Goal: Task Accomplishment & Management: Use online tool/utility

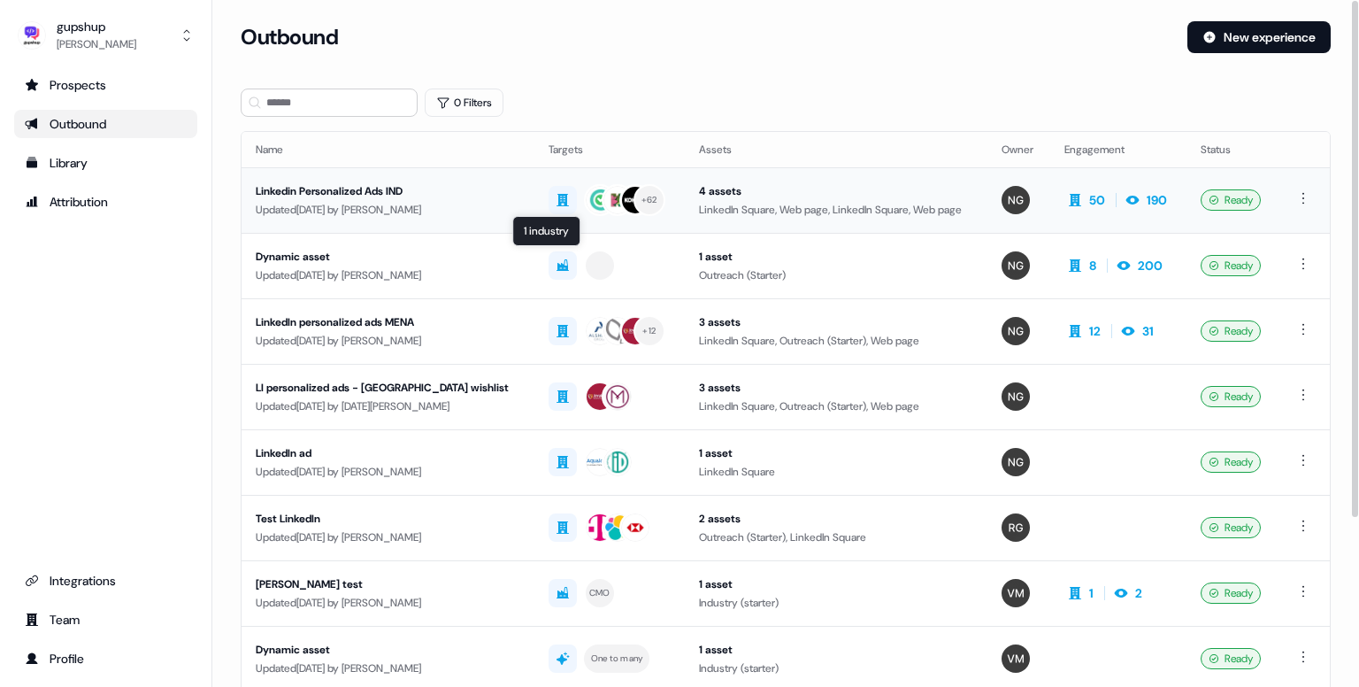
click at [389, 201] on div "Updated 4 days ago by Nikunj Gupta" at bounding box center [388, 210] width 265 height 18
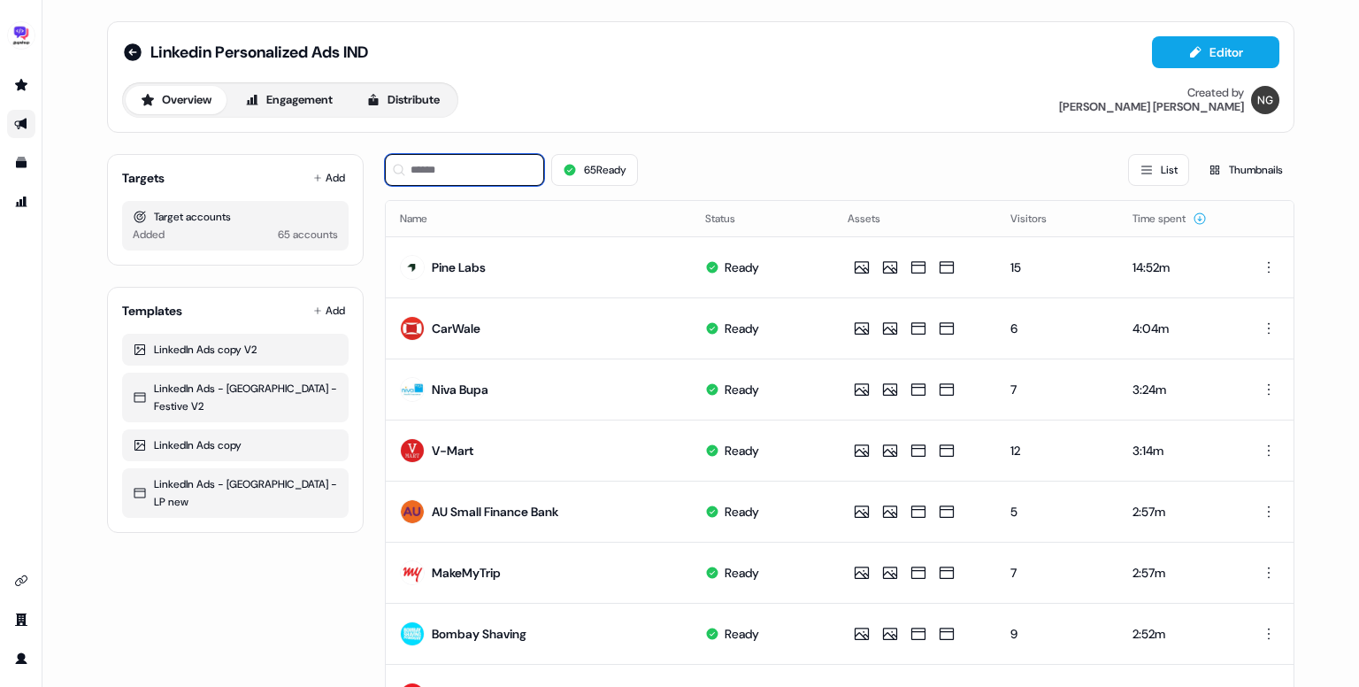
click at [478, 169] on input at bounding box center [464, 170] width 159 height 32
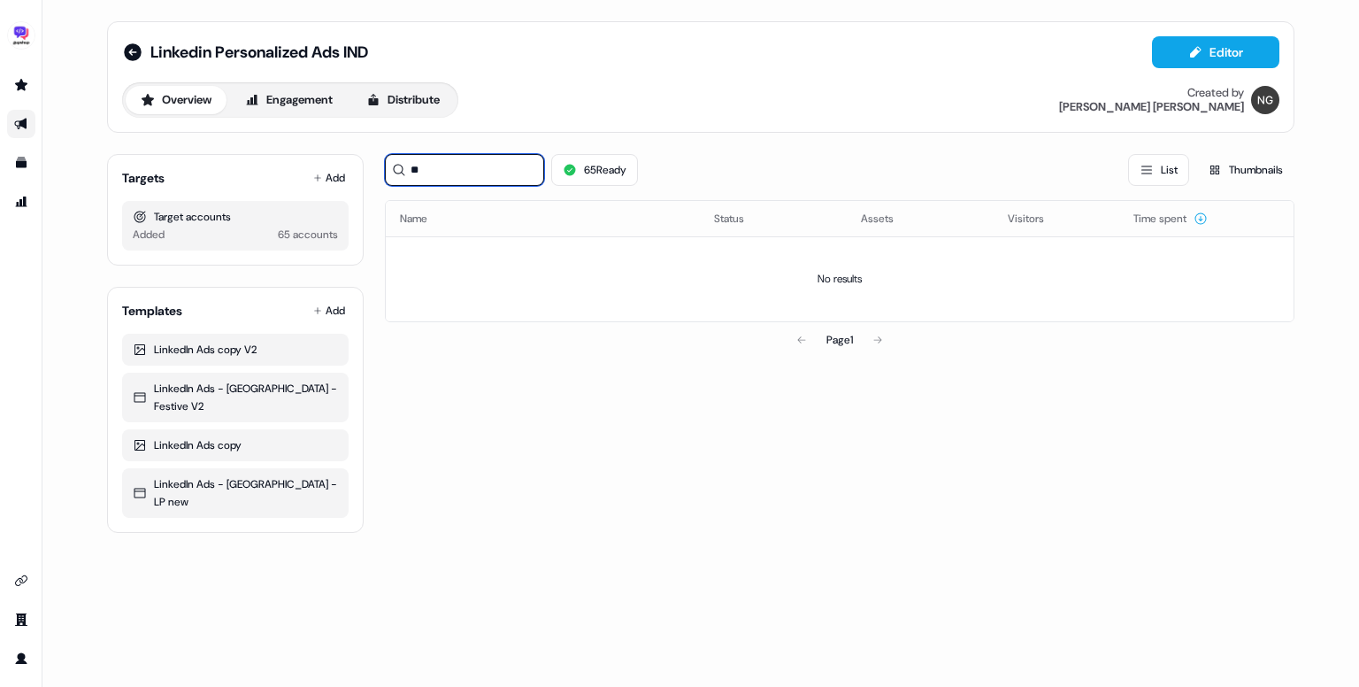
type input "*"
type input "**"
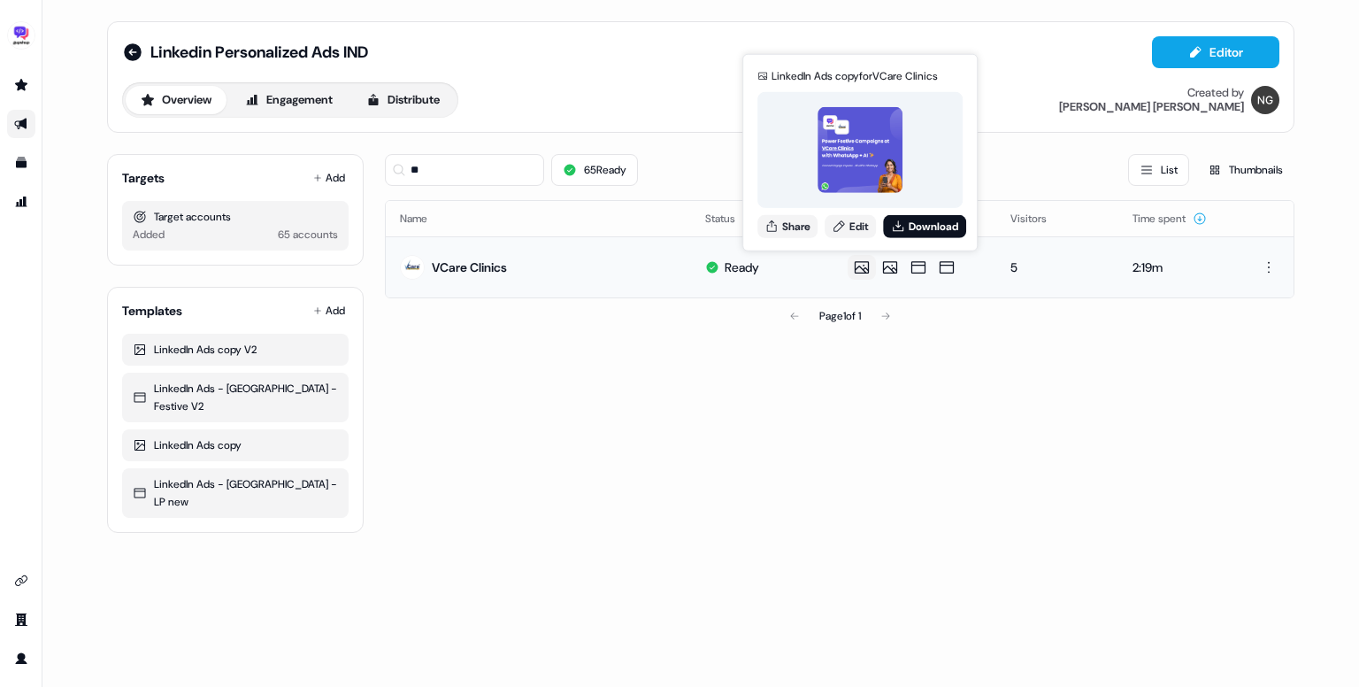
click at [846, 162] on img at bounding box center [861, 150] width 86 height 86
click at [786, 224] on button "Share" at bounding box center [787, 225] width 60 height 23
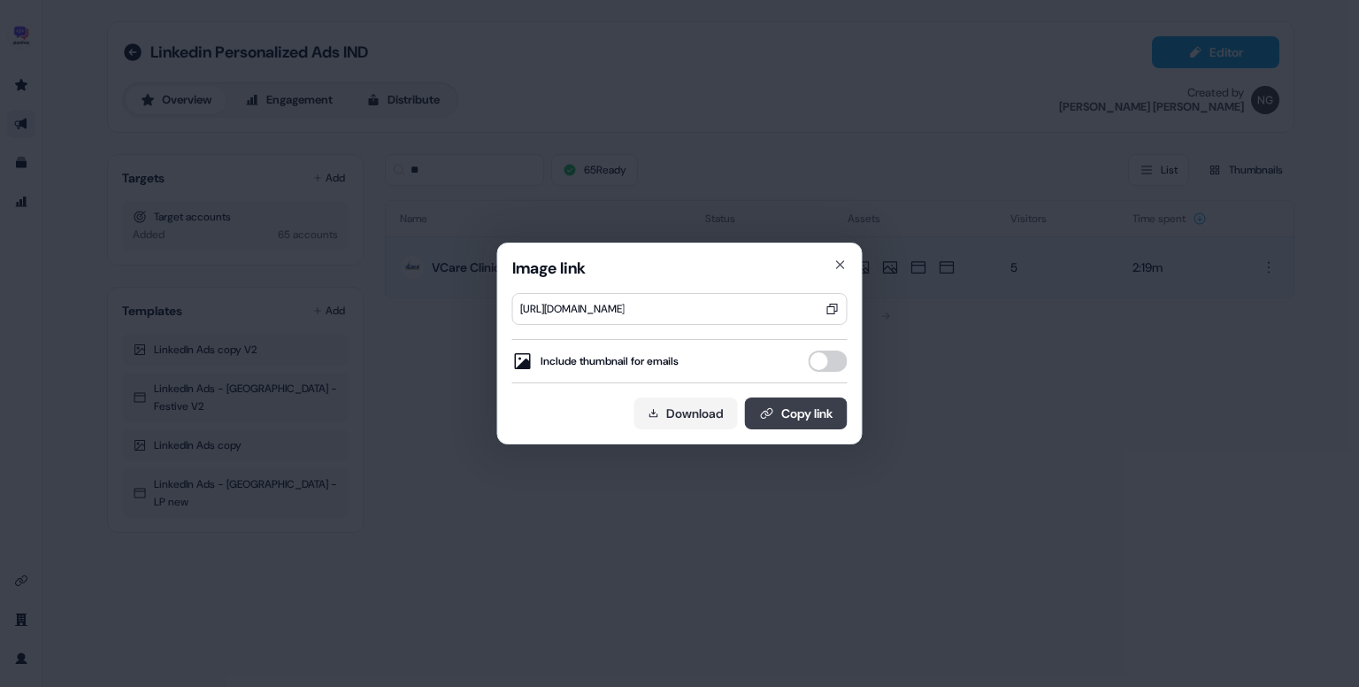
click at [763, 414] on icon at bounding box center [767, 413] width 14 height 14
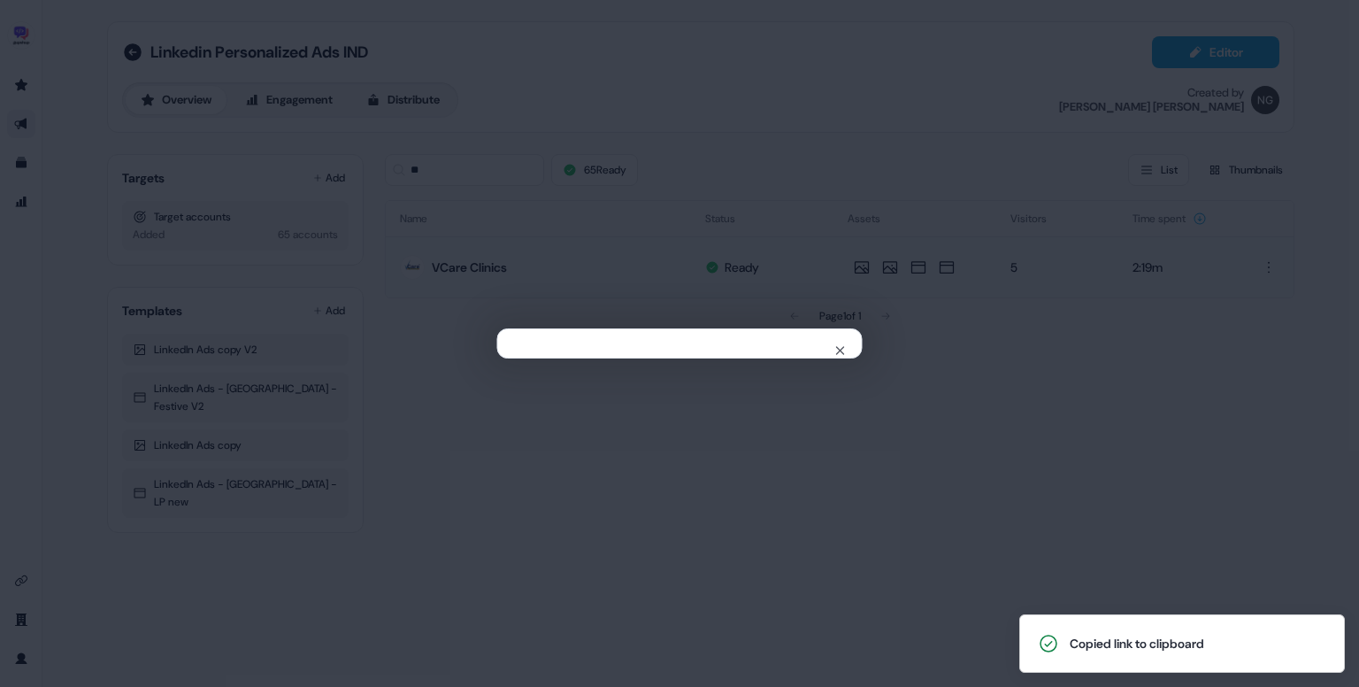
click at [871, 454] on div "Close" at bounding box center [679, 343] width 1359 height 687
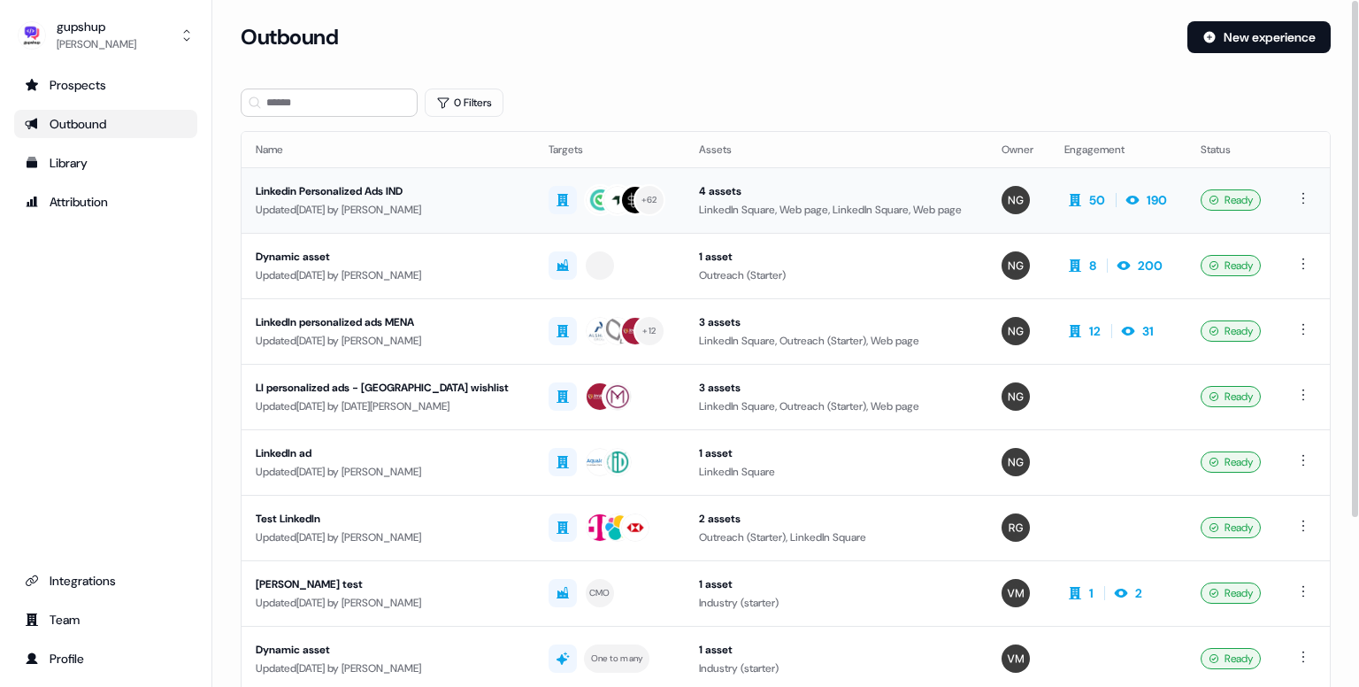
click at [357, 182] on div "Linkedin Personalized Ads IND" at bounding box center [388, 191] width 265 height 18
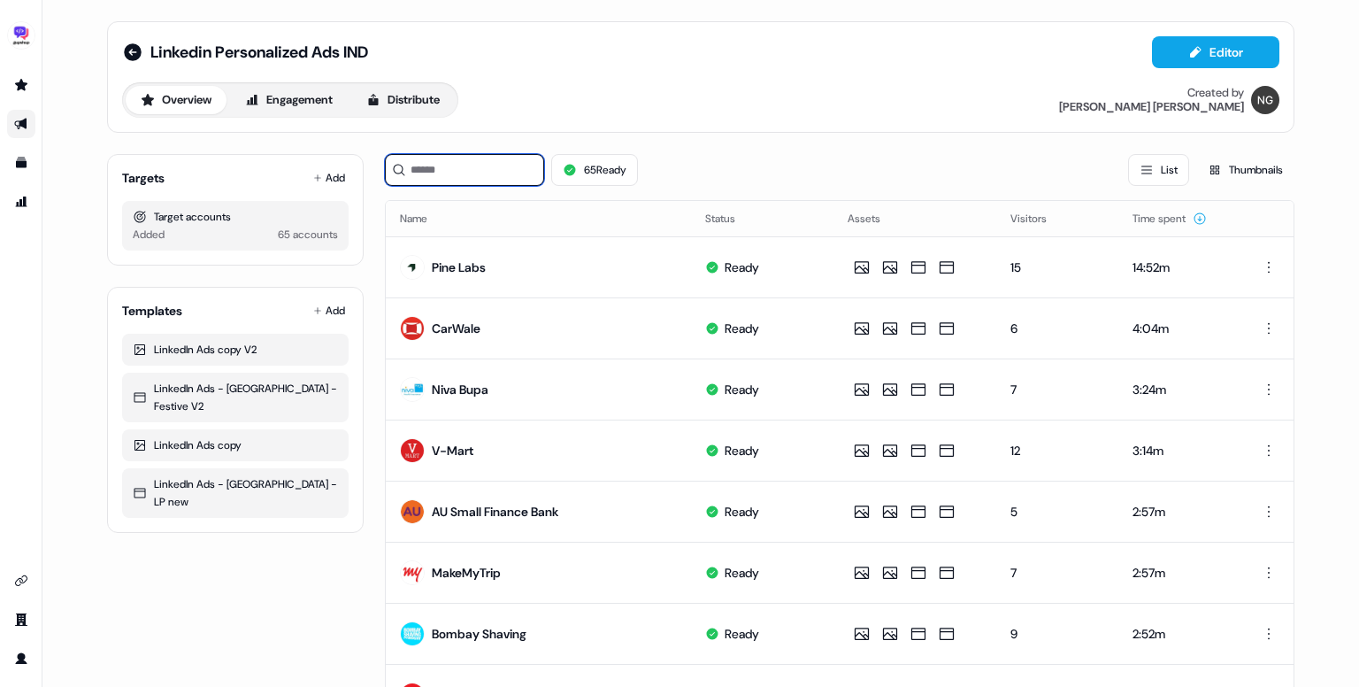
click at [437, 162] on input at bounding box center [464, 170] width 159 height 32
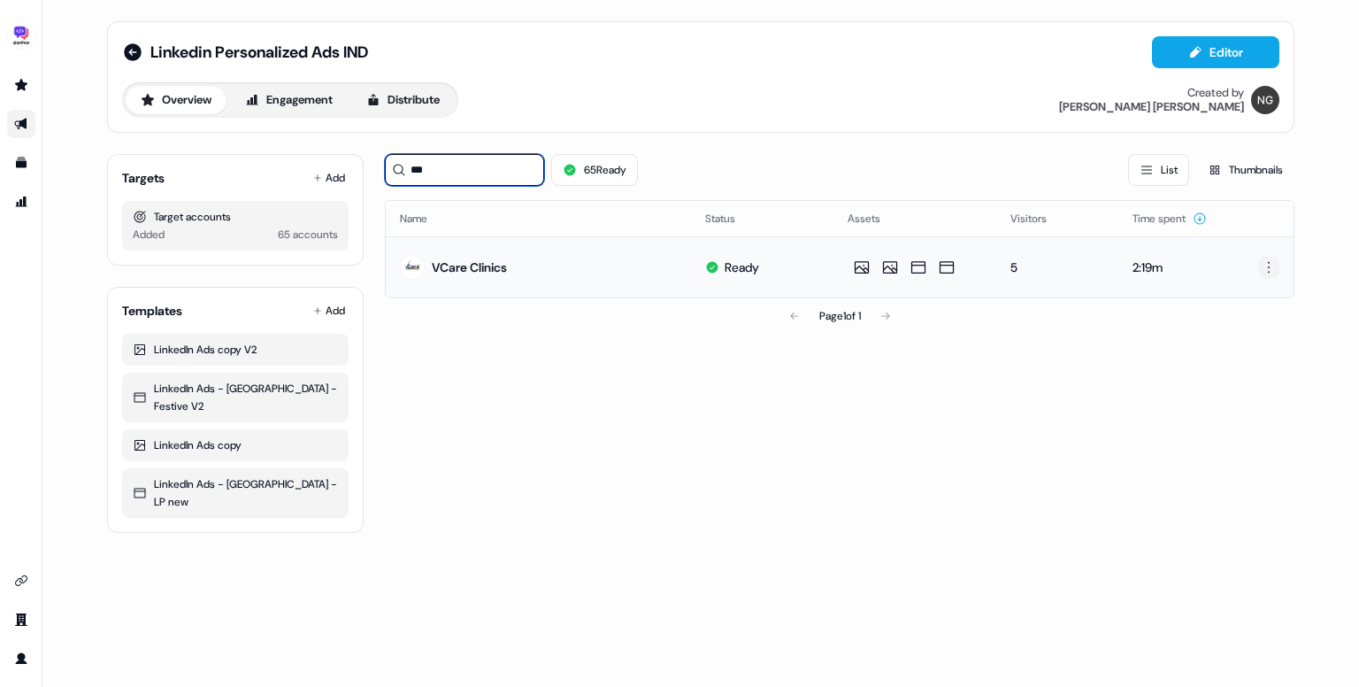
type input "***"
click at [1271, 269] on html "For the best experience switch devices to a bigger screen. Go to [DOMAIN_NAME] …" at bounding box center [679, 343] width 1359 height 687
click at [1251, 334] on span "Delete" at bounding box center [1237, 327] width 31 height 14
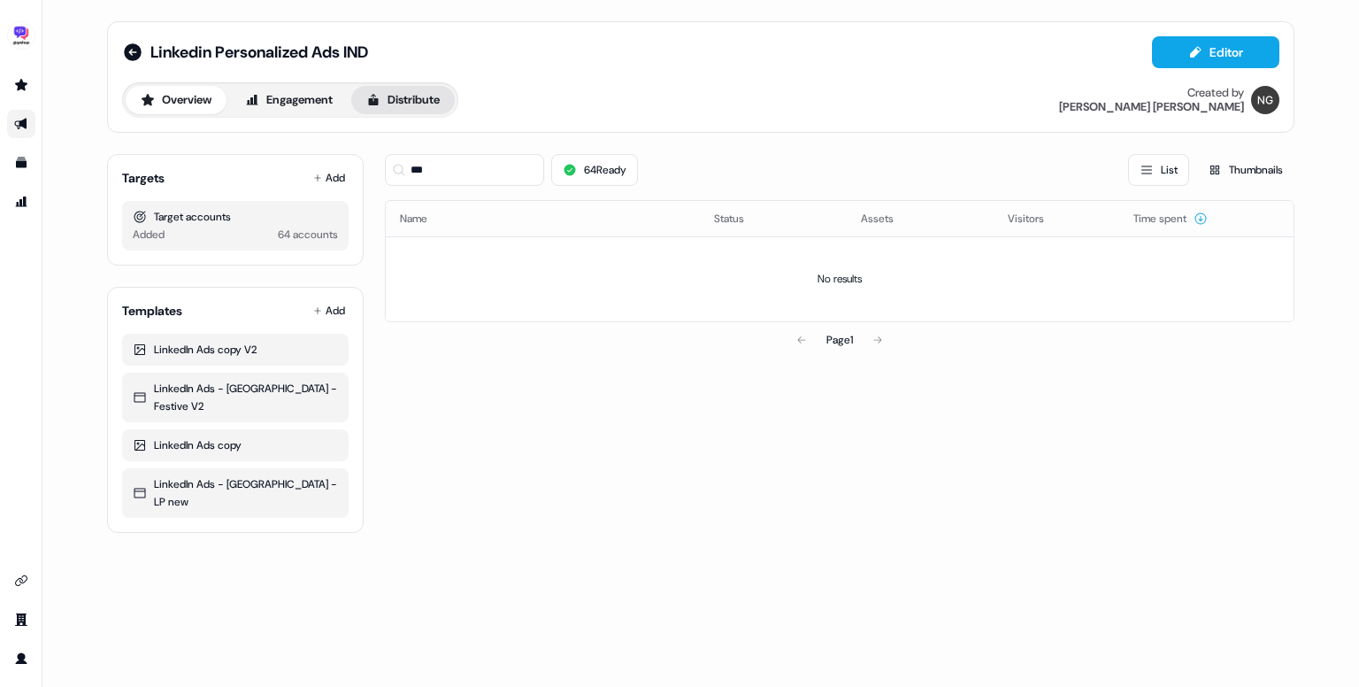
click at [423, 99] on button "Distribute" at bounding box center [403, 100] width 104 height 28
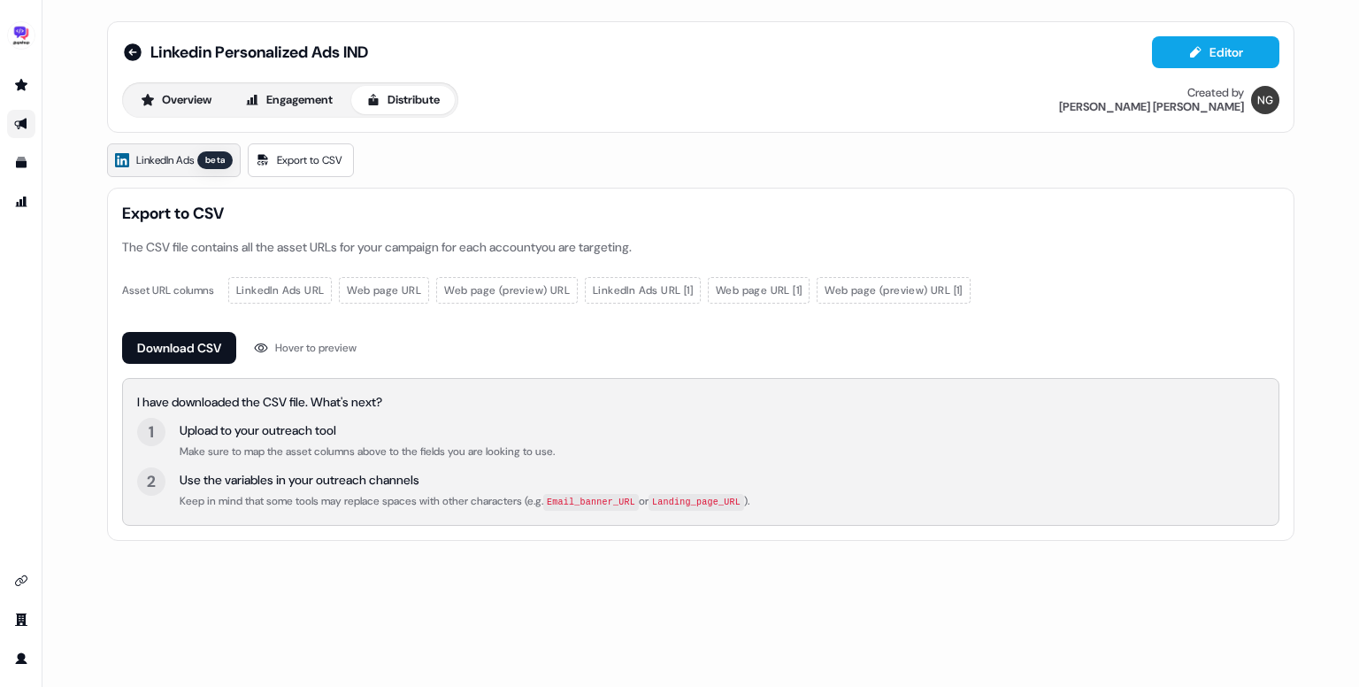
click at [172, 164] on span "LinkedIn Ads" at bounding box center [165, 160] width 58 height 18
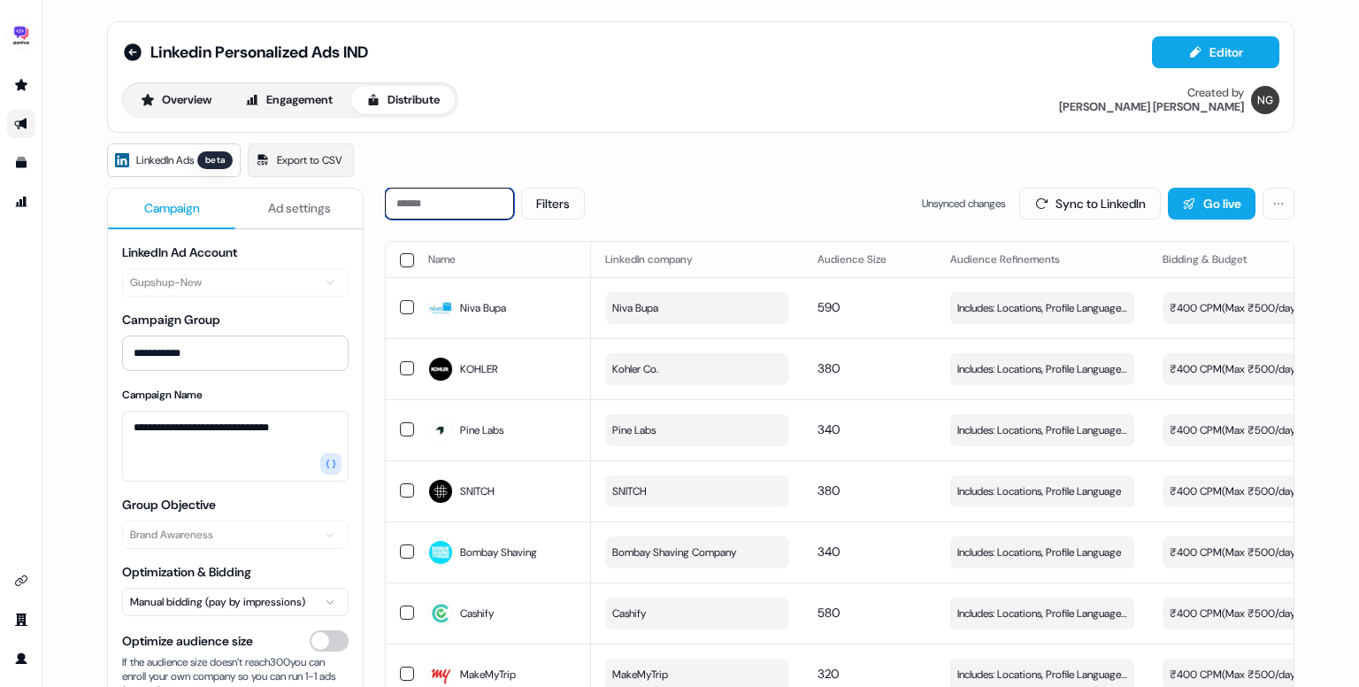
click at [467, 203] on input at bounding box center [449, 204] width 129 height 32
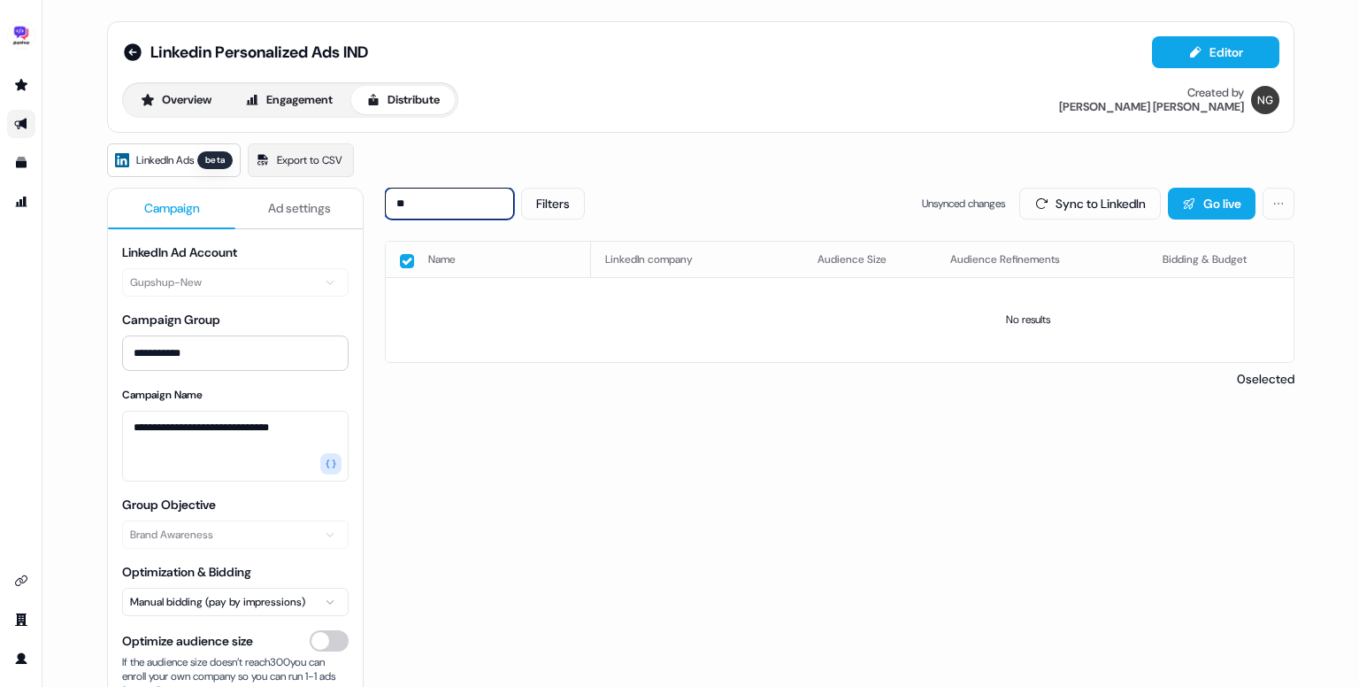
type input "*"
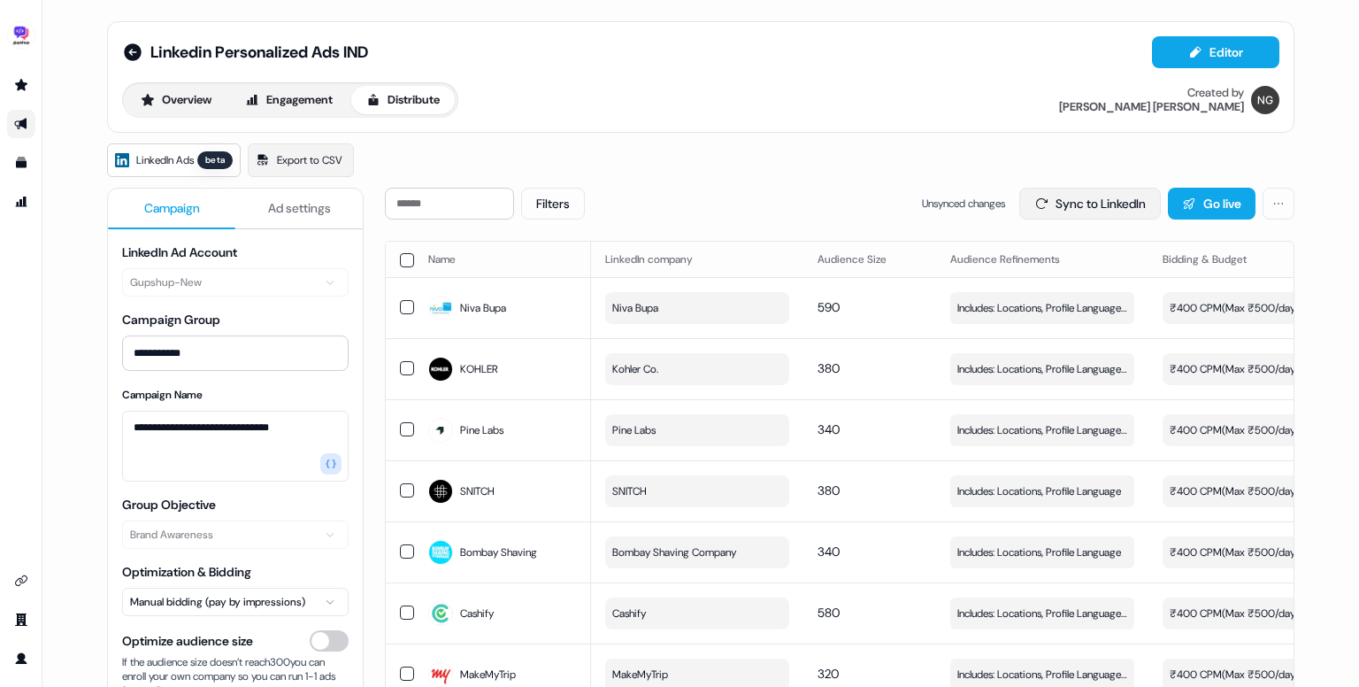
click at [1054, 204] on button "Sync to LinkedIn" at bounding box center [1090, 204] width 142 height 32
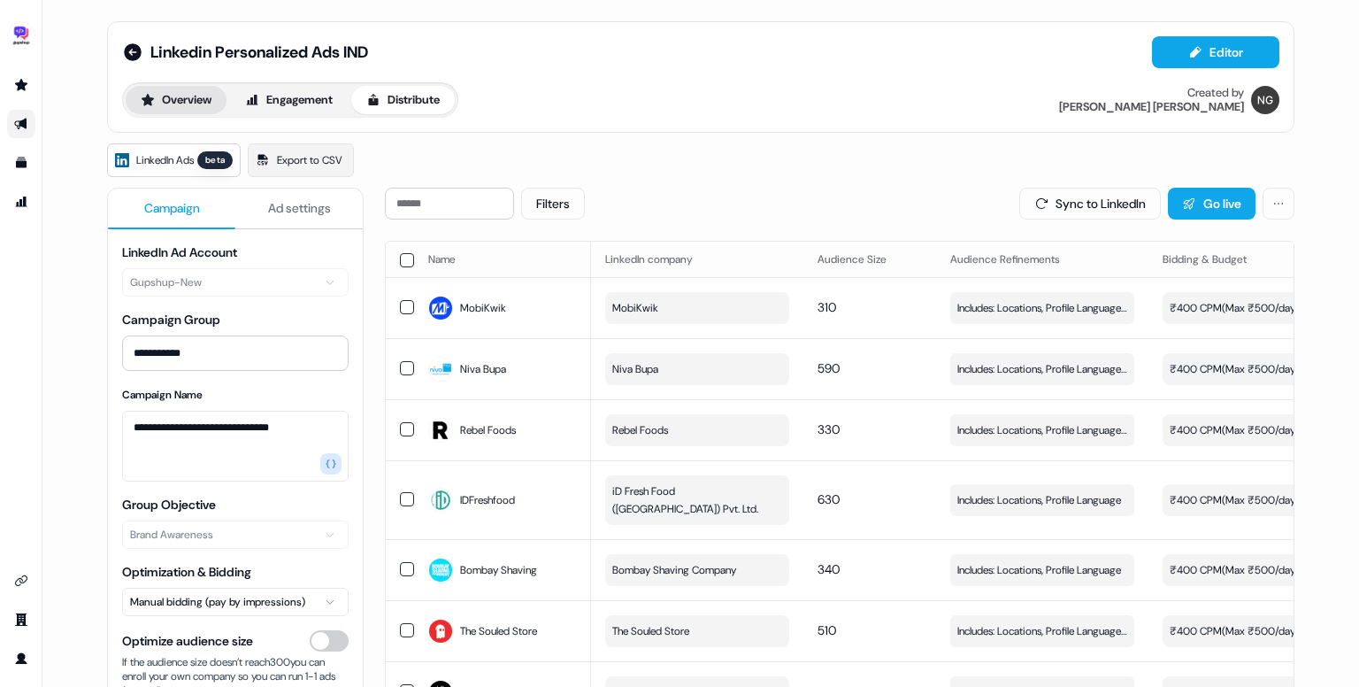
click at [177, 104] on button "Overview" at bounding box center [176, 100] width 101 height 28
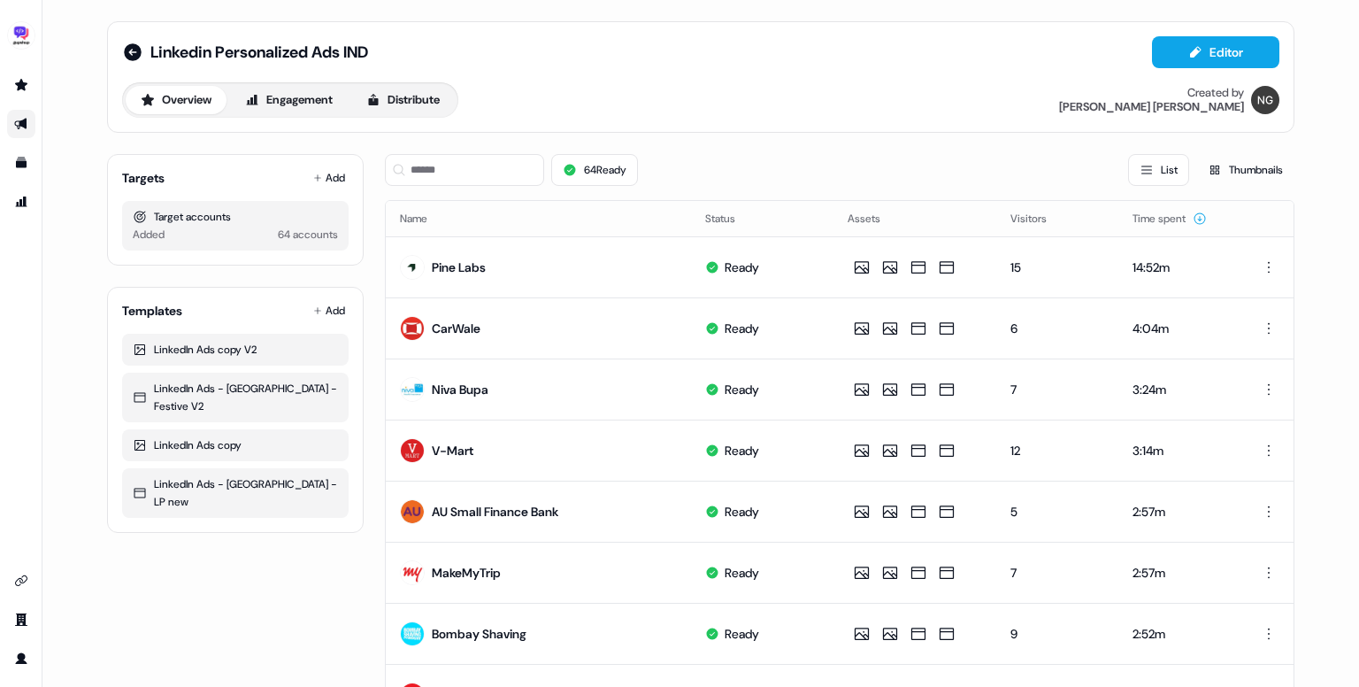
click at [396, 114] on div "Overview Engagement Distribute" at bounding box center [290, 99] width 336 height 35
click at [410, 92] on button "Distribute" at bounding box center [403, 100] width 104 height 28
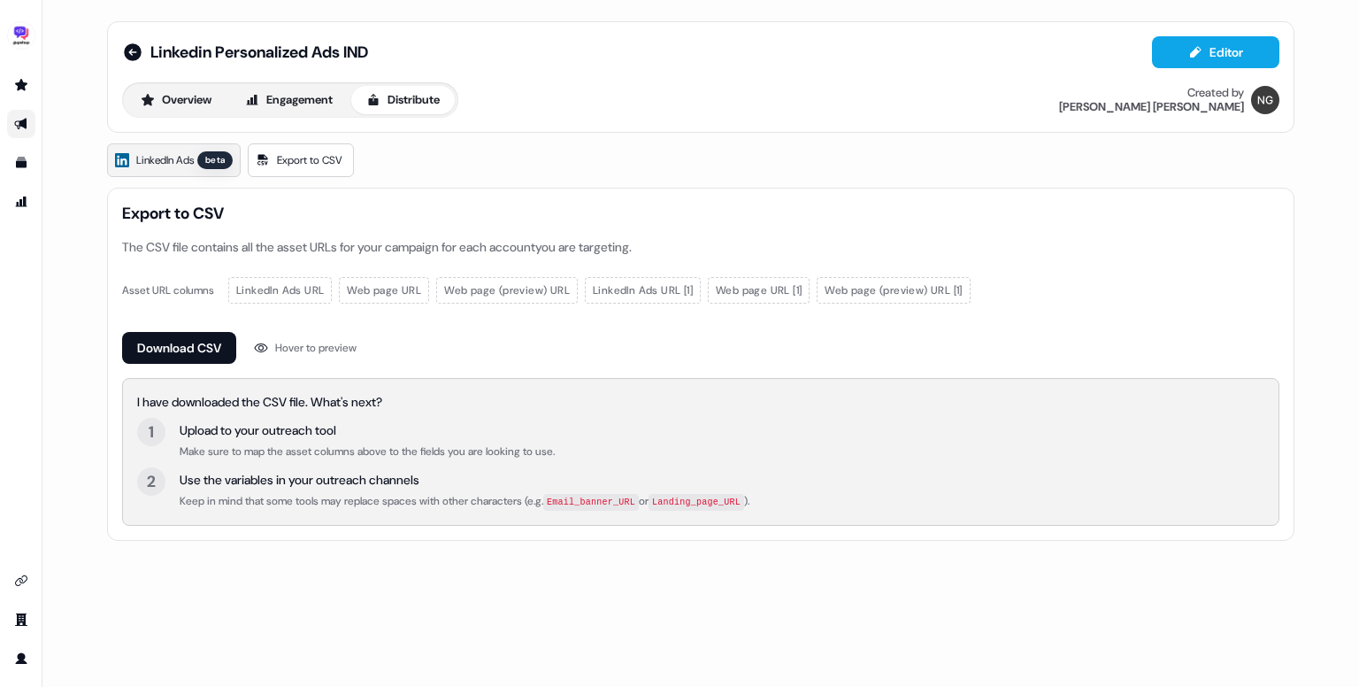
click at [151, 168] on link "LinkedIn Ads beta" at bounding box center [174, 160] width 134 height 34
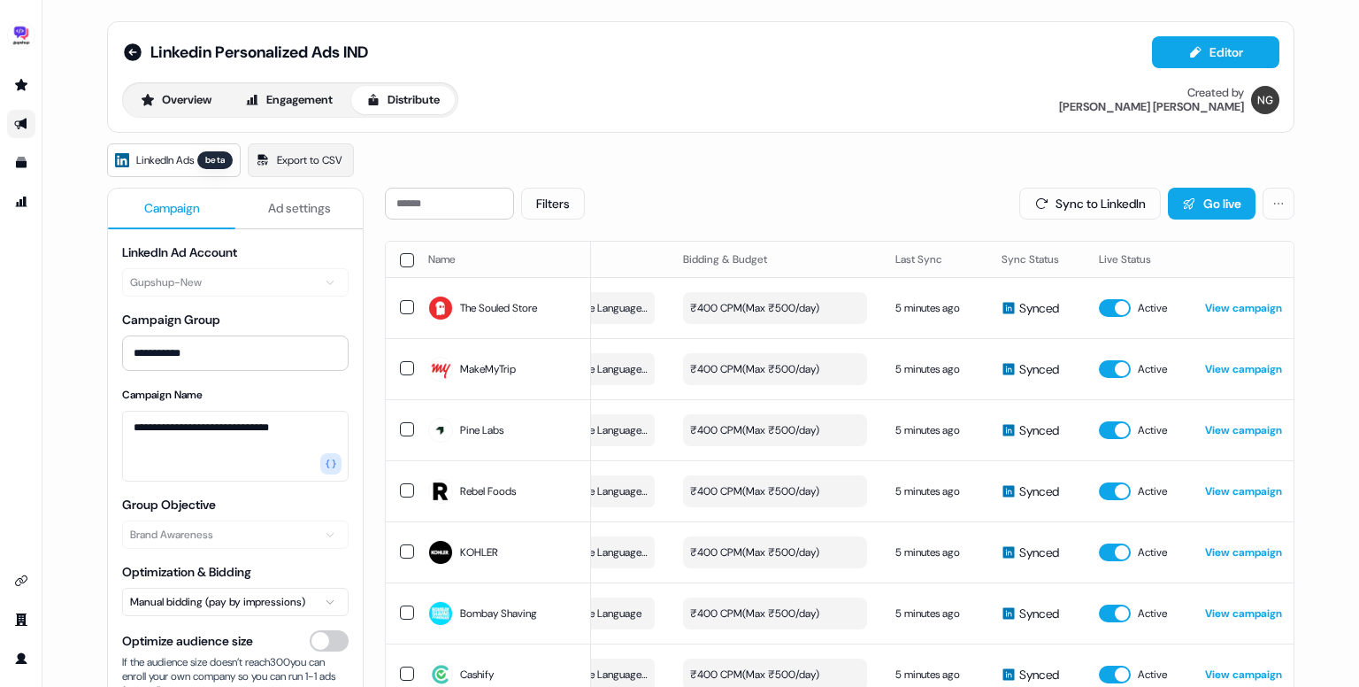
scroll to position [0, 500]
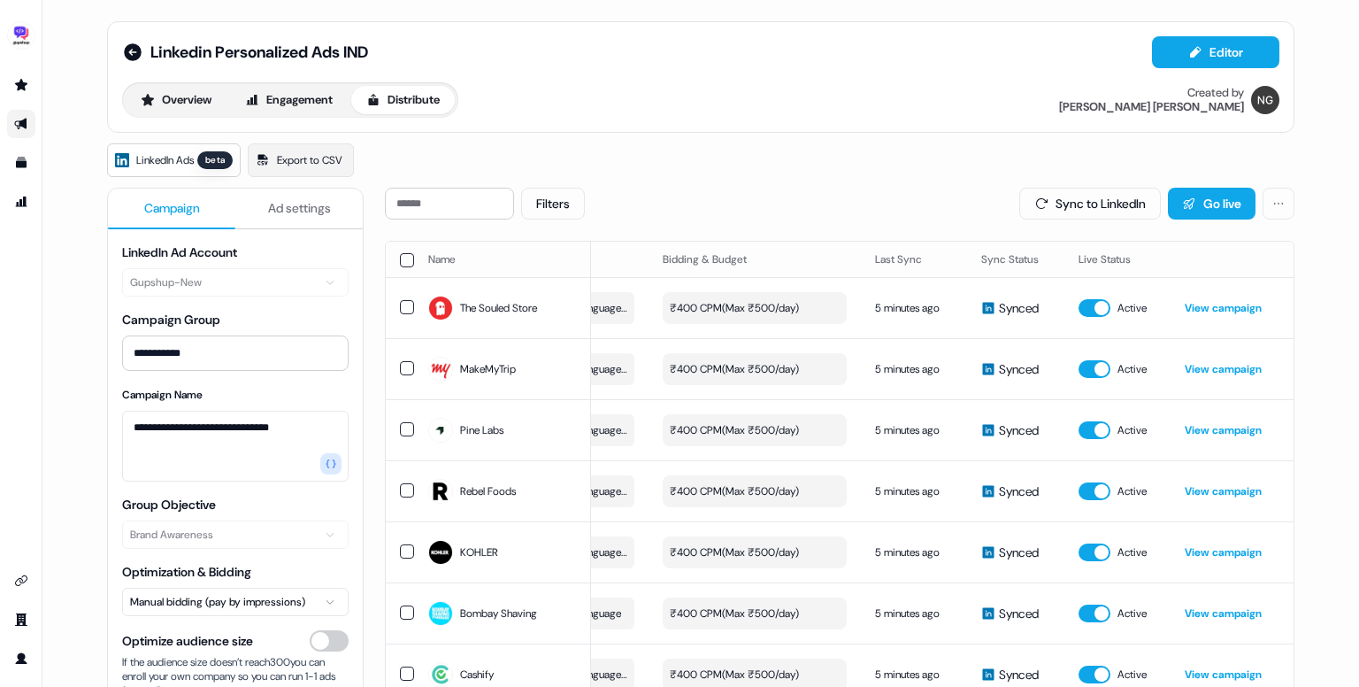
click at [186, 158] on span "LinkedIn Ads" at bounding box center [165, 160] width 58 height 18
click at [184, 100] on button "Overview" at bounding box center [176, 100] width 101 height 28
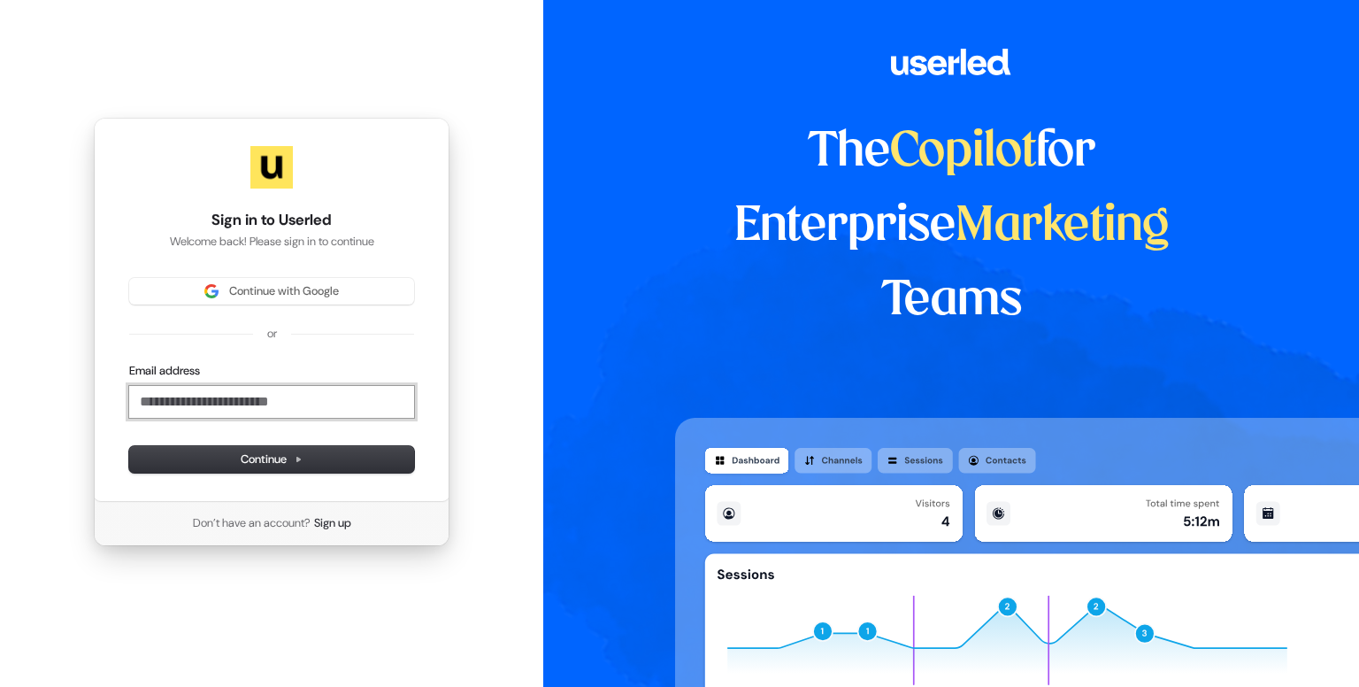
click at [255, 404] on input "Email address" at bounding box center [271, 402] width 285 height 32
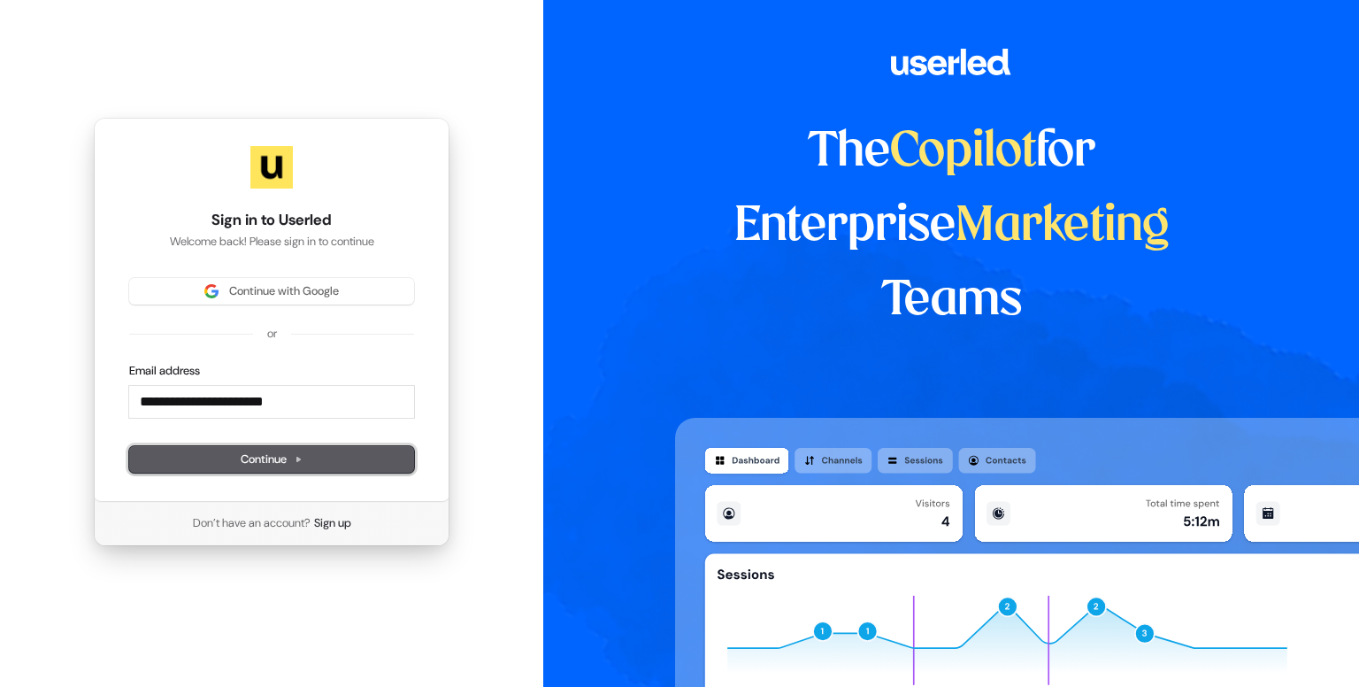
click at [269, 449] on button "Continue" at bounding box center [271, 459] width 285 height 27
type input "**********"
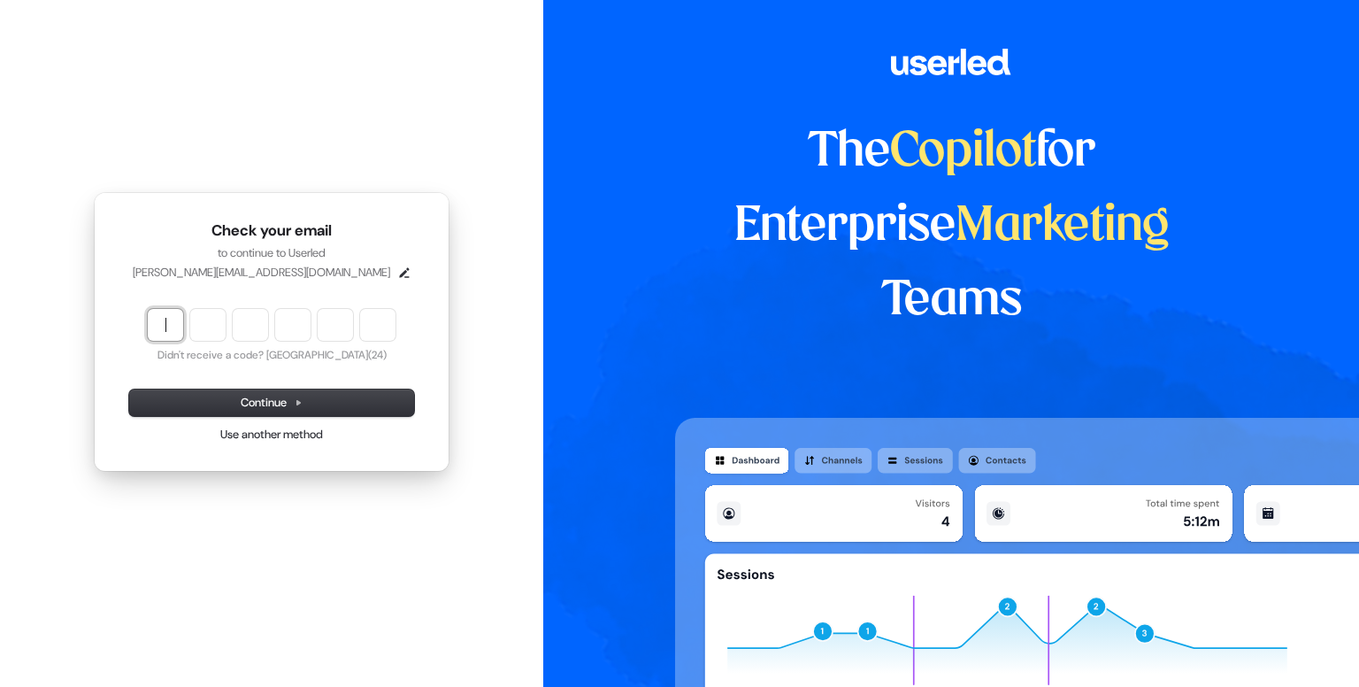
click at [164, 323] on input "Enter verification code" at bounding box center [289, 325] width 283 height 32
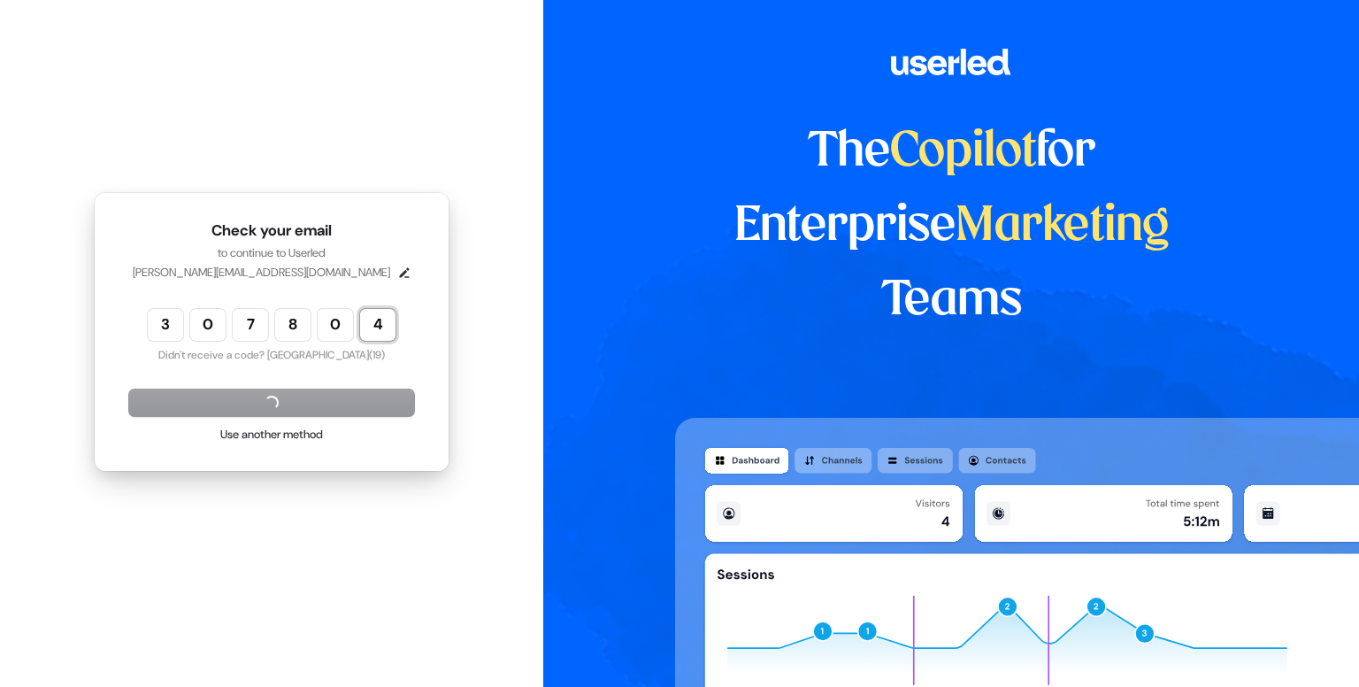
type input "******"
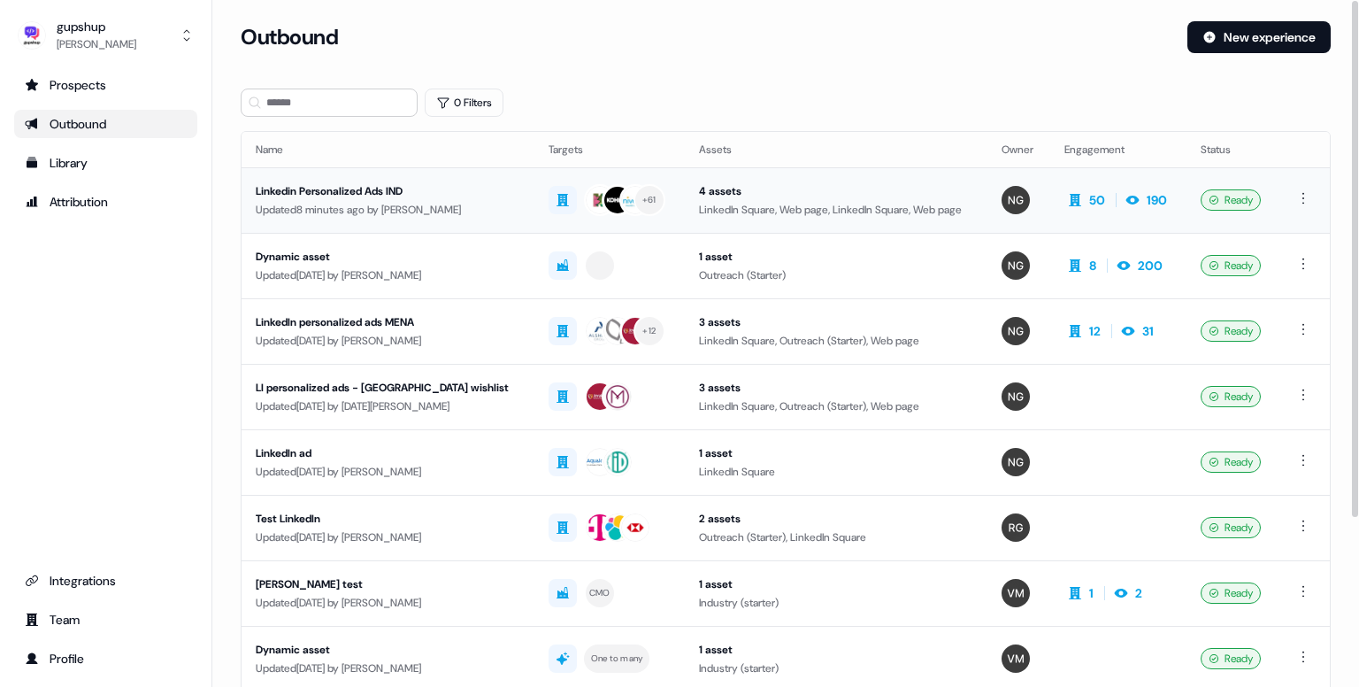
click at [389, 187] on div "Linkedin Personalized Ads IND" at bounding box center [388, 191] width 265 height 18
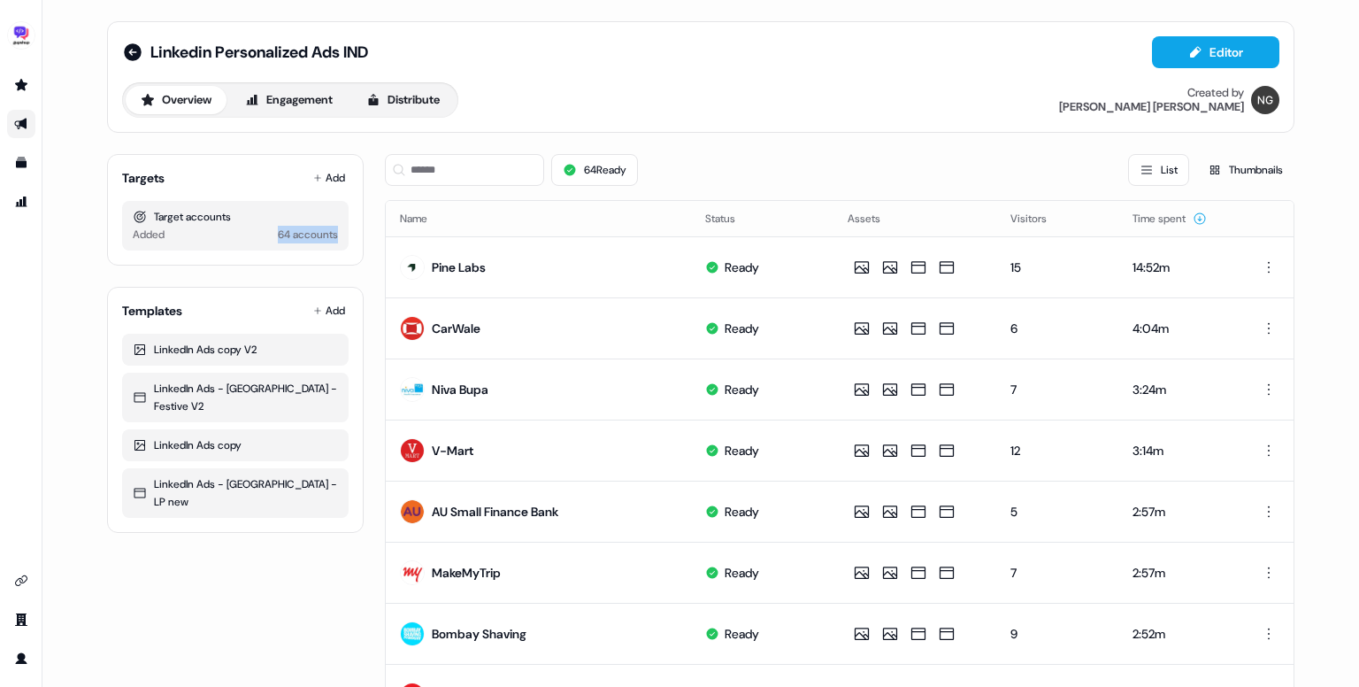
drag, startPoint x: 258, startPoint y: 236, endPoint x: 340, endPoint y: 231, distance: 81.6
click at [340, 231] on div "Target accounts Added 64 accounts" at bounding box center [235, 226] width 227 height 50
click at [338, 228] on div "Target accounts Added 64 accounts" at bounding box center [235, 226] width 227 height 50
click at [442, 111] on button "Distribute" at bounding box center [403, 100] width 104 height 28
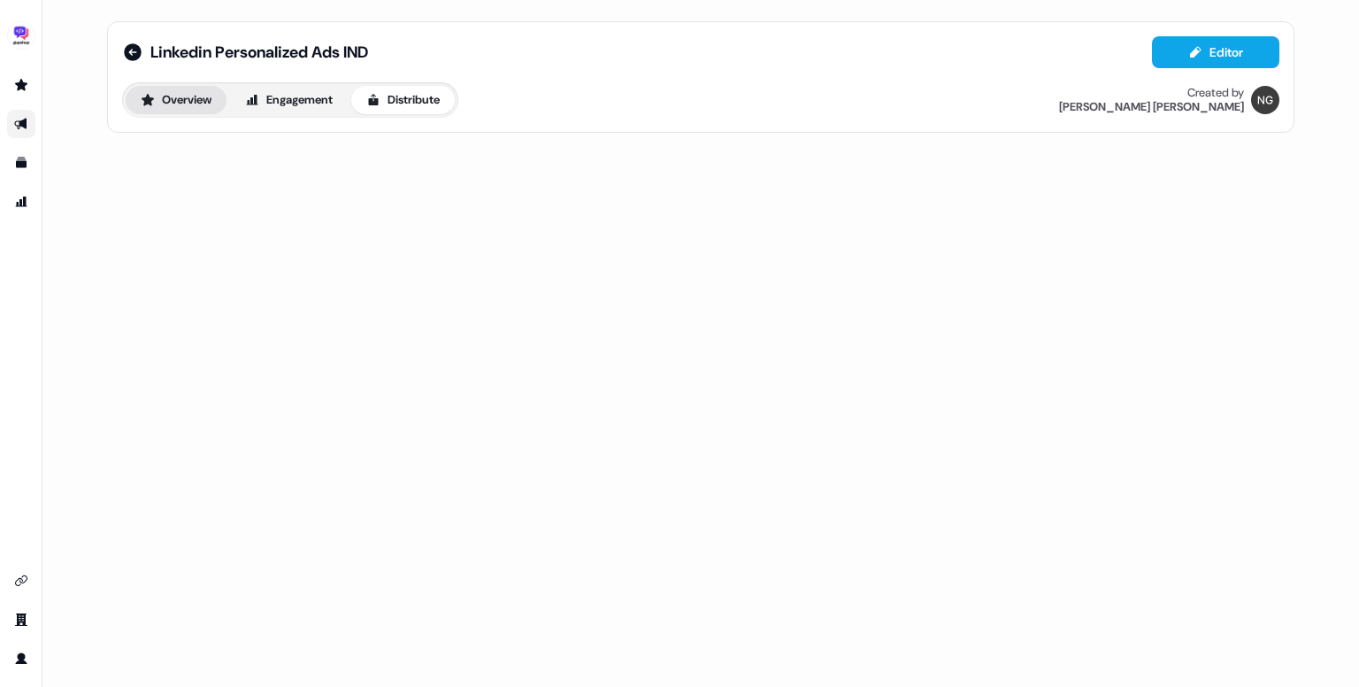
click at [197, 102] on button "Overview" at bounding box center [176, 100] width 101 height 28
